Goal: Learn about a topic: Learn about a topic

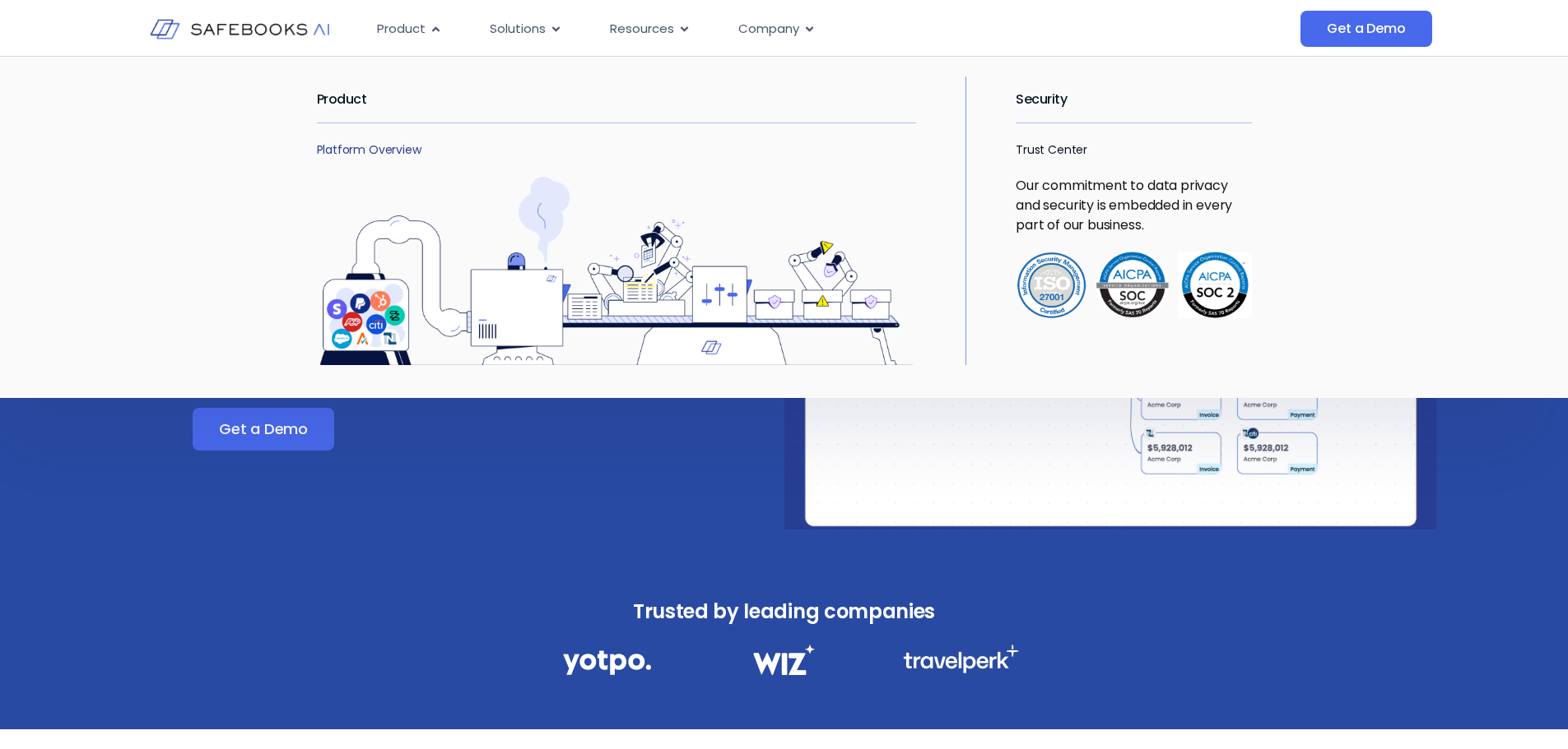
click at [390, 152] on link "Platform Overview" at bounding box center [369, 150] width 105 height 17
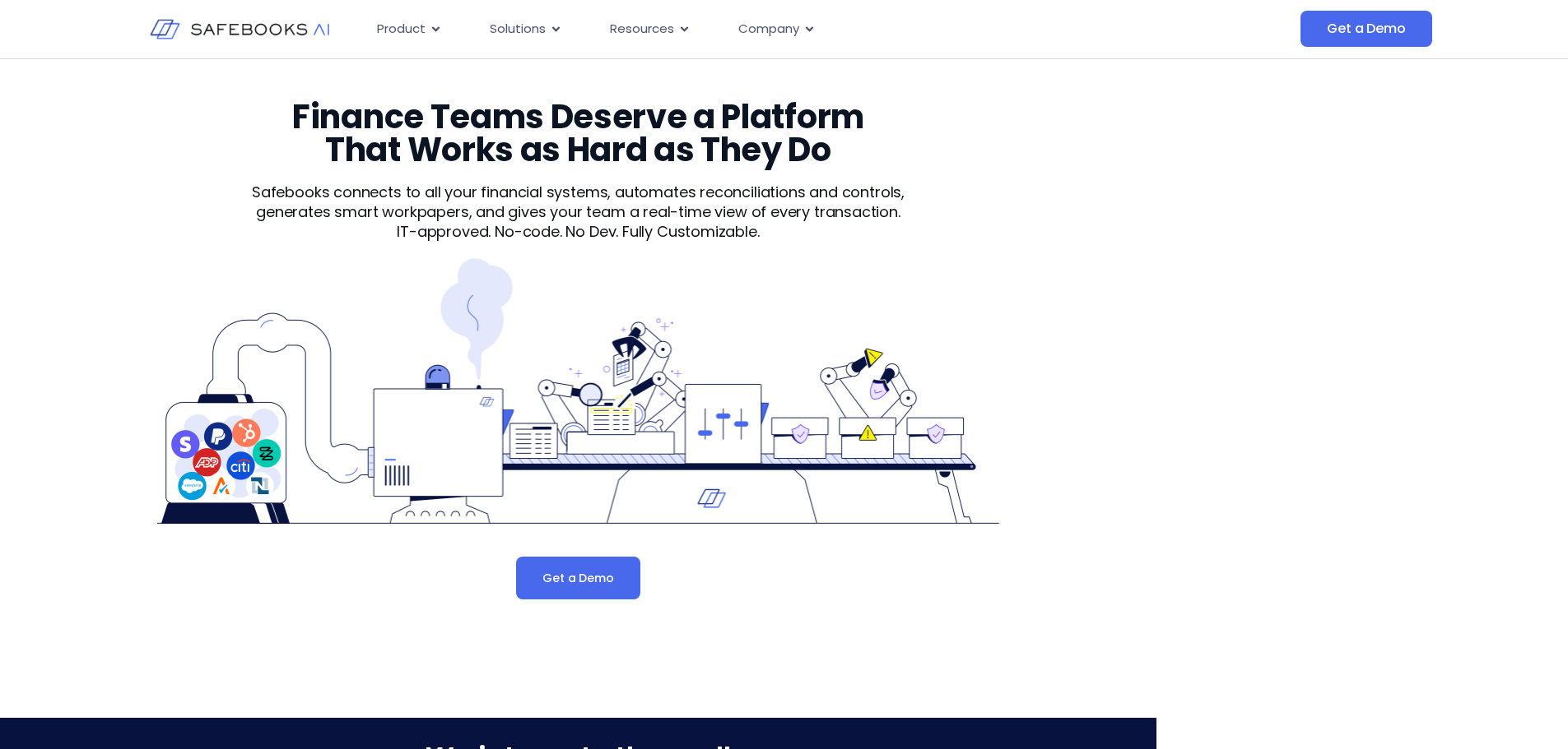
click at [179, 22] on img at bounding box center [240, 29] width 180 height 51
